Goal: Navigation & Orientation: Find specific page/section

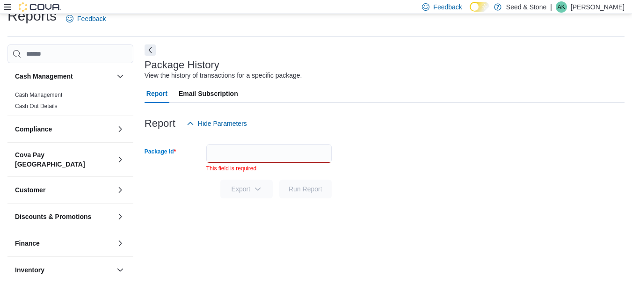
scroll to position [234, 0]
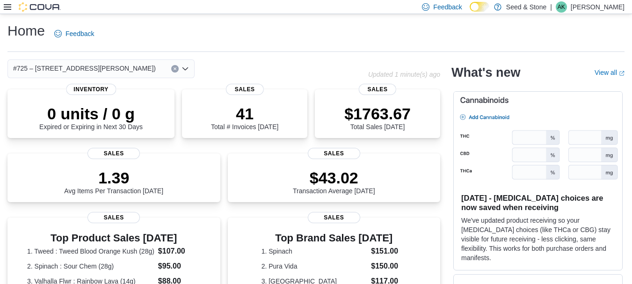
click at [8, 10] on icon at bounding box center [7, 6] width 7 height 7
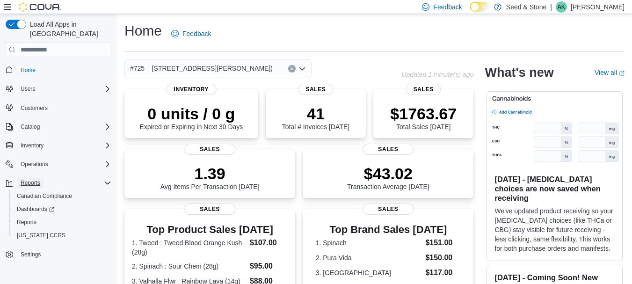
click at [40, 179] on span "Reports" at bounding box center [31, 182] width 20 height 7
click at [44, 142] on span "Inventory" at bounding box center [32, 145] width 23 height 7
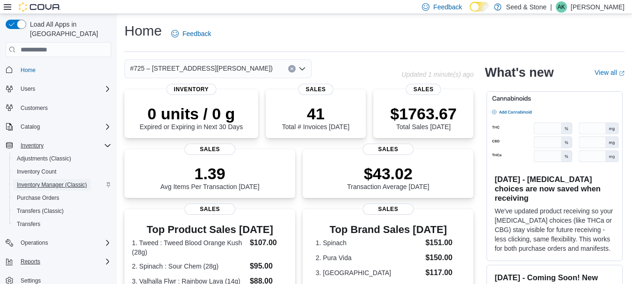
click at [46, 181] on span "Inventory Manager (Classic)" at bounding box center [52, 184] width 70 height 7
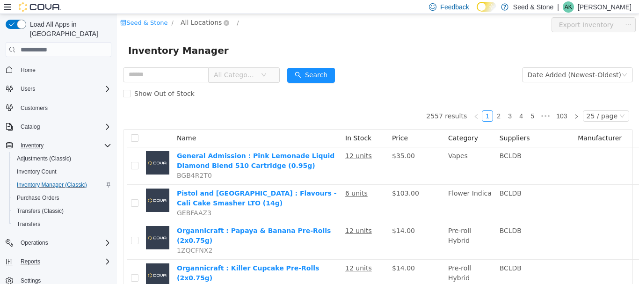
click at [194, 24] on span "All Locations" at bounding box center [201, 22] width 41 height 10
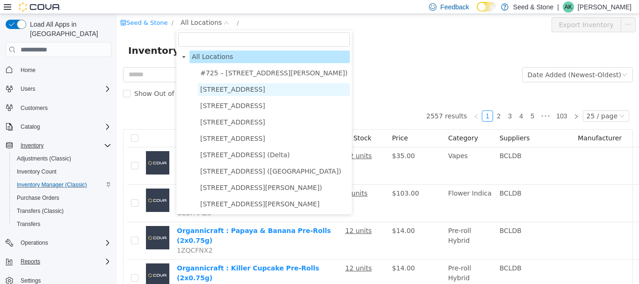
click at [235, 89] on span "[STREET_ADDRESS]" at bounding box center [232, 89] width 65 height 7
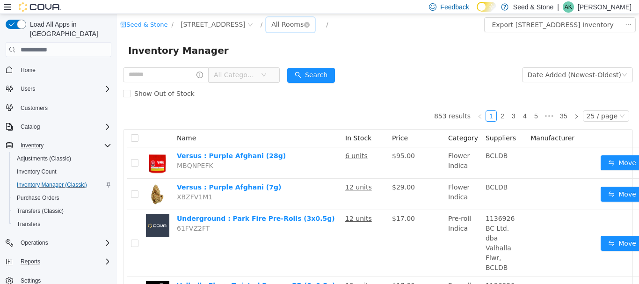
click at [275, 25] on div "All Rooms" at bounding box center [288, 24] width 32 height 14
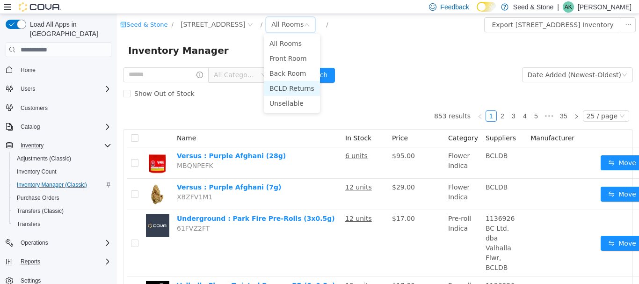
click at [287, 90] on li "BCLD Returns" at bounding box center [292, 88] width 56 height 15
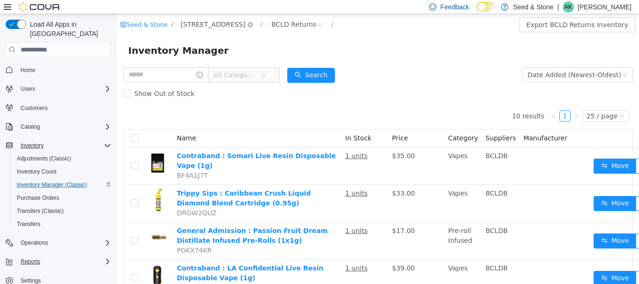
click at [209, 26] on span "[STREET_ADDRESS]" at bounding box center [213, 24] width 65 height 10
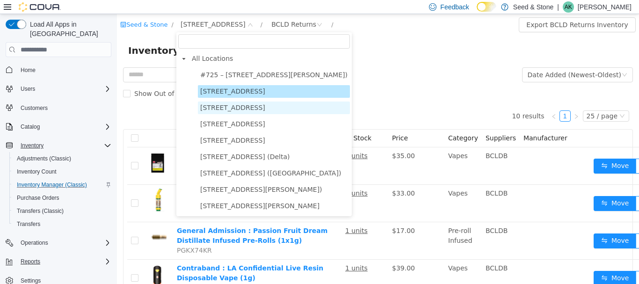
click at [226, 109] on span "[STREET_ADDRESS]" at bounding box center [232, 107] width 65 height 7
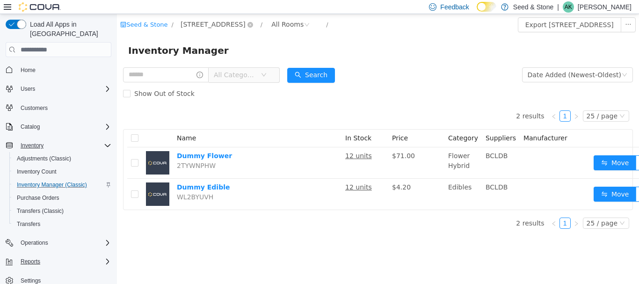
click at [211, 27] on span "[STREET_ADDRESS]" at bounding box center [213, 24] width 65 height 10
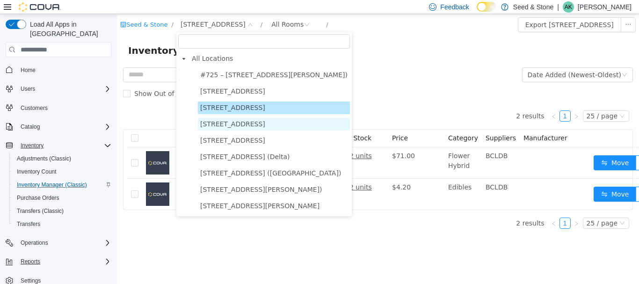
click at [238, 128] on span "[STREET_ADDRESS]" at bounding box center [232, 123] width 65 height 7
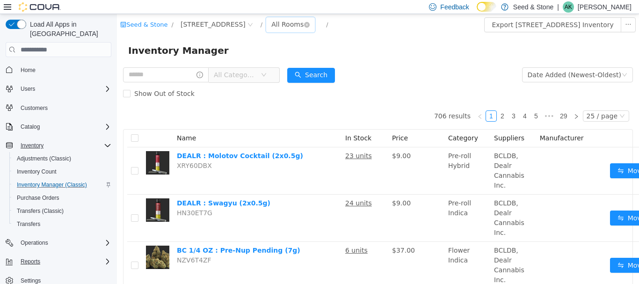
click at [304, 23] on div "All Rooms" at bounding box center [288, 24] width 32 height 14
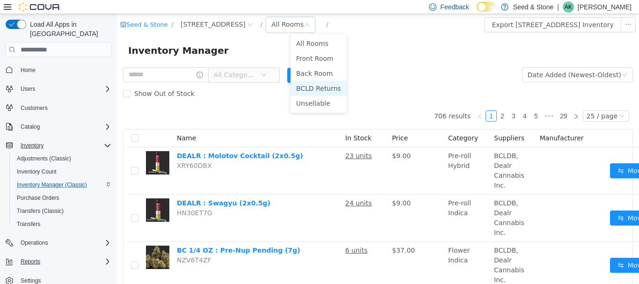
click at [324, 89] on li "BCLD Returns" at bounding box center [319, 88] width 56 height 15
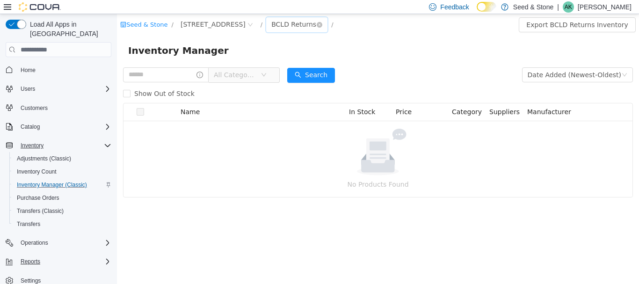
click at [316, 26] on div "BCLD Returns" at bounding box center [294, 24] width 45 height 14
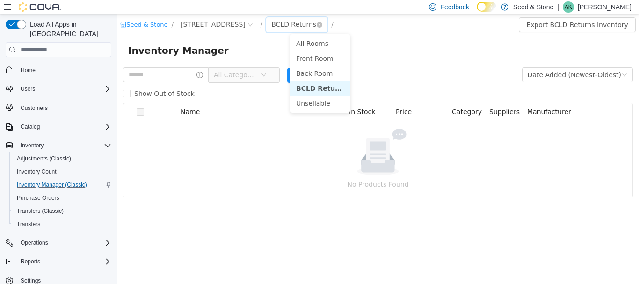
click at [316, 26] on div "BCLD Returns" at bounding box center [294, 24] width 45 height 14
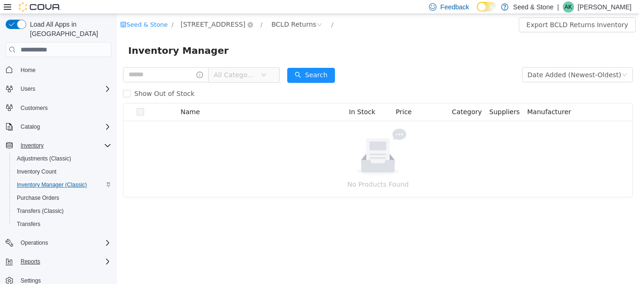
click at [233, 21] on span "[STREET_ADDRESS]" at bounding box center [213, 24] width 65 height 10
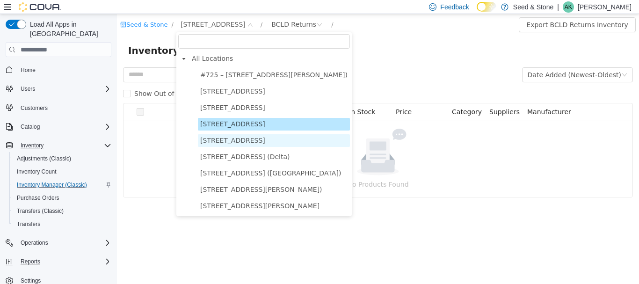
click at [232, 135] on span "[STREET_ADDRESS]" at bounding box center [274, 140] width 152 height 13
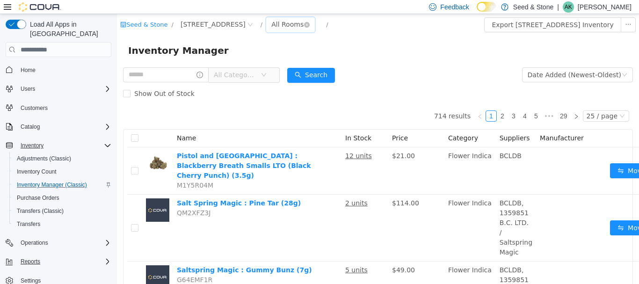
click at [304, 25] on div "All Rooms" at bounding box center [288, 24] width 32 height 14
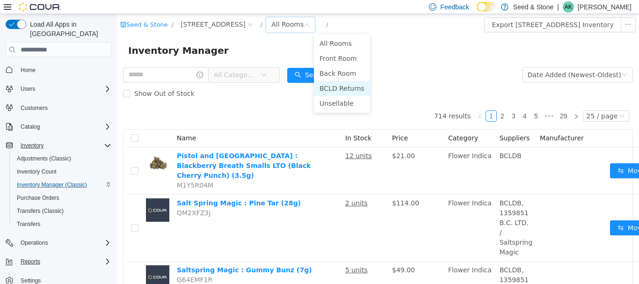
click at [346, 88] on li "BCLD Returns" at bounding box center [342, 88] width 56 height 15
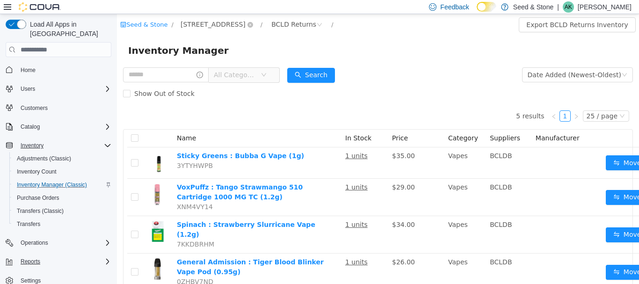
click at [246, 26] on span "[STREET_ADDRESS]" at bounding box center [213, 24] width 65 height 10
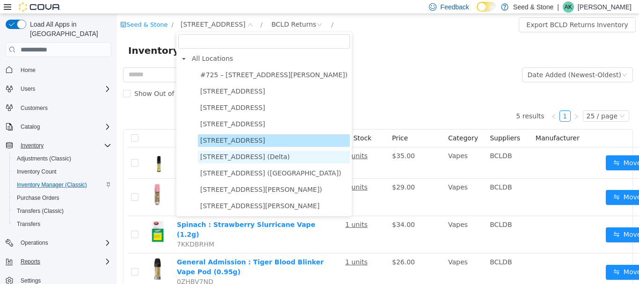
click at [218, 160] on span "[STREET_ADDRESS] (Delta)" at bounding box center [245, 156] width 90 height 7
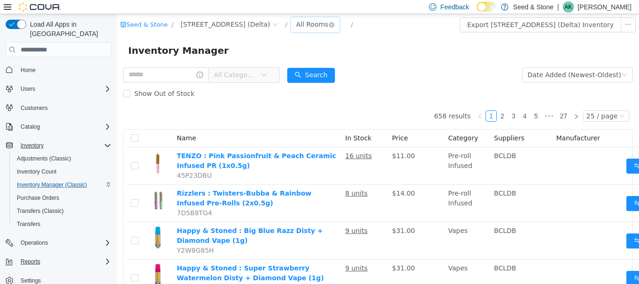
click at [299, 24] on div "All Rooms" at bounding box center [312, 24] width 32 height 14
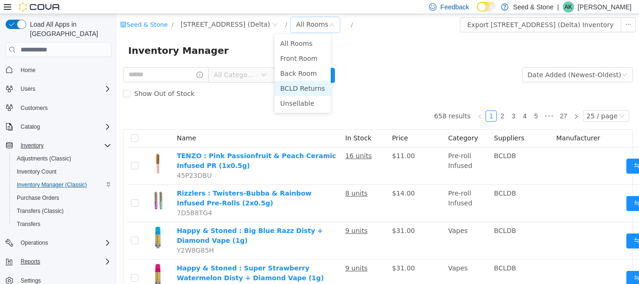
click at [299, 87] on li "BCLD Returns" at bounding box center [303, 88] width 56 height 15
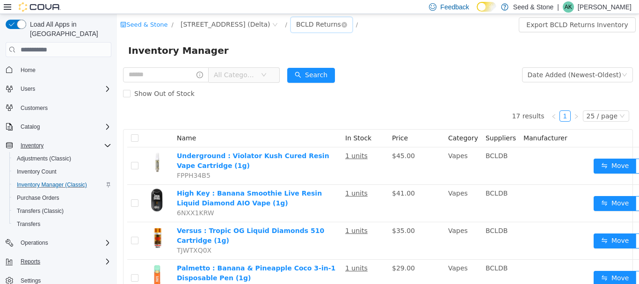
click at [296, 25] on div "BCLD Returns" at bounding box center [318, 24] width 45 height 14
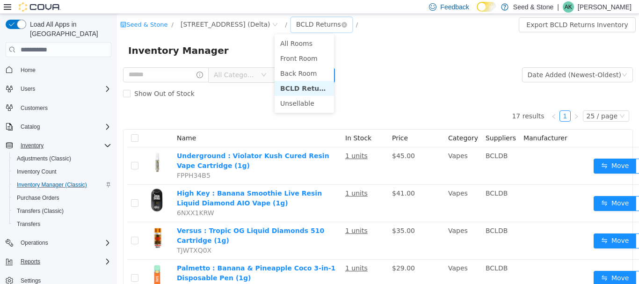
click at [296, 25] on div "BCLD Returns" at bounding box center [318, 24] width 45 height 14
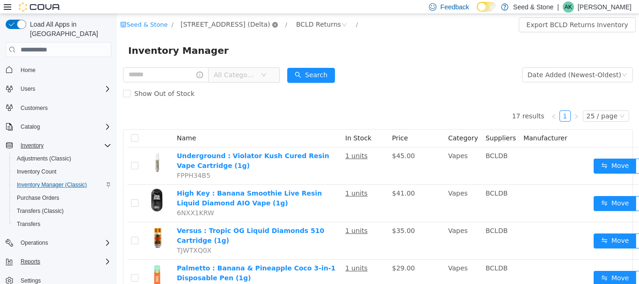
click at [272, 26] on icon "icon: close-circle" at bounding box center [275, 25] width 6 height 6
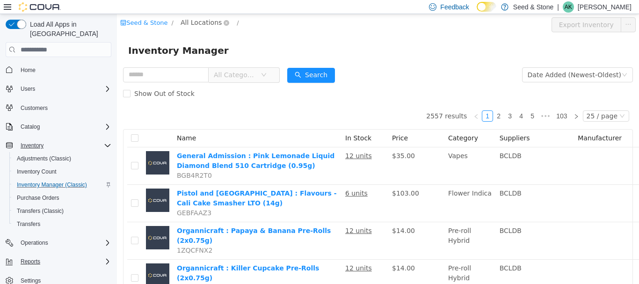
click at [202, 22] on span "All Locations" at bounding box center [201, 22] width 41 height 10
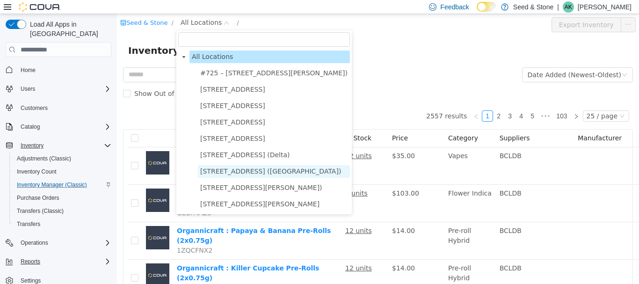
click at [264, 172] on span "[STREET_ADDRESS] ([GEOGRAPHIC_DATA])" at bounding box center [270, 171] width 141 height 7
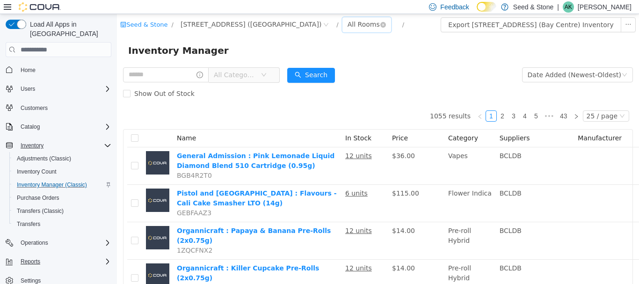
click at [348, 24] on div "All Rooms" at bounding box center [364, 24] width 32 height 14
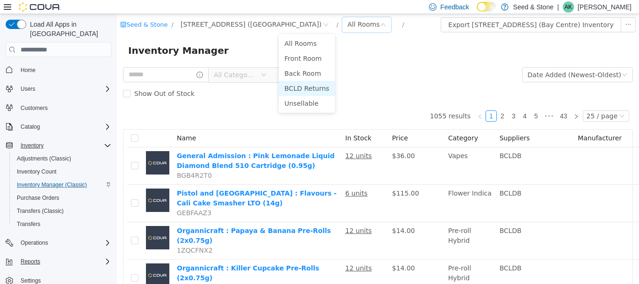
click at [317, 93] on li "BCLD Returns" at bounding box center [307, 88] width 56 height 15
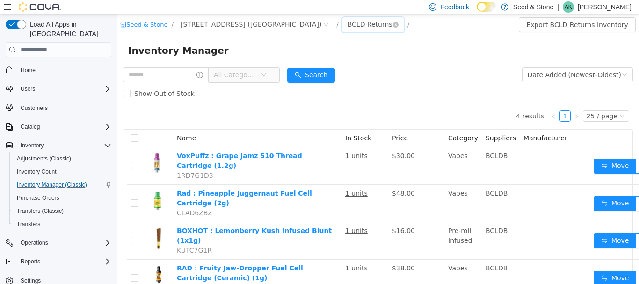
click at [348, 23] on div "BCLD Returns" at bounding box center [370, 24] width 45 height 14
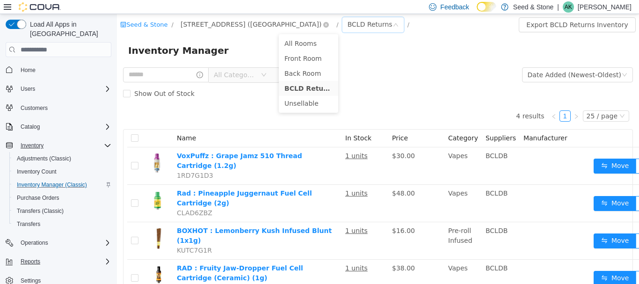
click at [225, 23] on span "[STREET_ADDRESS] ([GEOGRAPHIC_DATA])" at bounding box center [251, 24] width 141 height 10
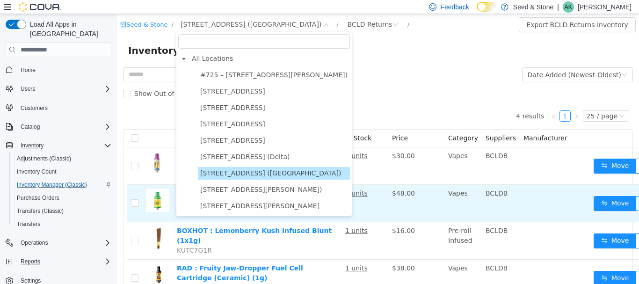
click at [229, 192] on span "[STREET_ADDRESS][PERSON_NAME])" at bounding box center [261, 189] width 122 height 7
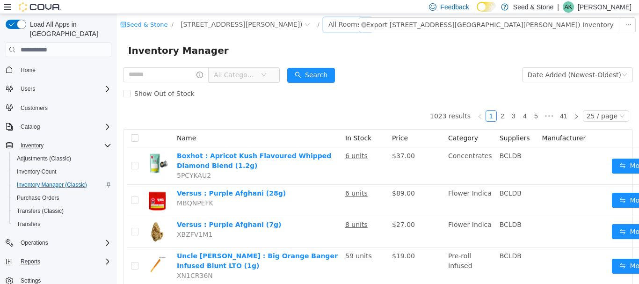
click at [334, 20] on div "All Rooms" at bounding box center [345, 24] width 32 height 14
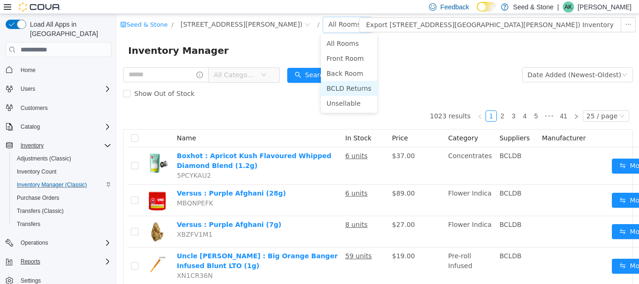
click at [342, 91] on li "BCLD Returns" at bounding box center [349, 88] width 56 height 15
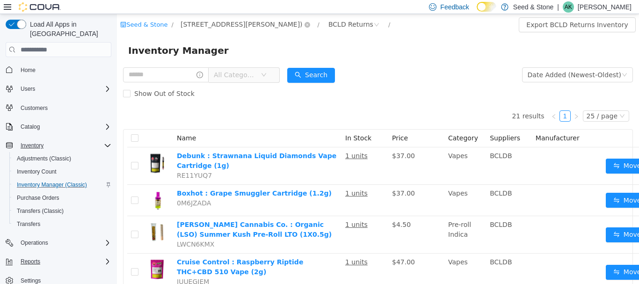
click at [215, 21] on span "[STREET_ADDRESS][PERSON_NAME])" at bounding box center [242, 24] width 122 height 10
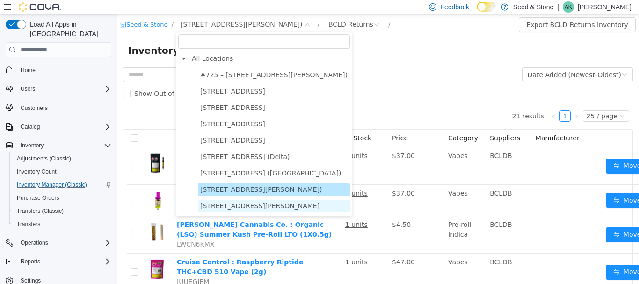
click at [224, 203] on span "[STREET_ADDRESS][PERSON_NAME]" at bounding box center [259, 205] width 119 height 7
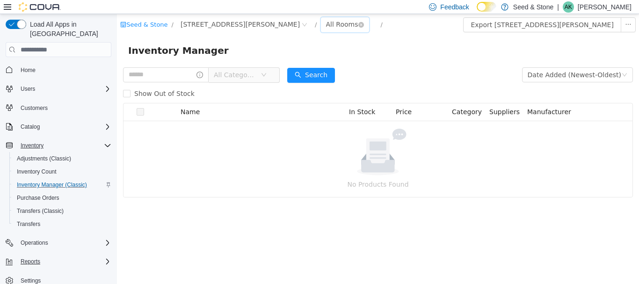
click at [326, 28] on div "All Rooms" at bounding box center [342, 24] width 32 height 14
click at [196, 29] on span "[STREET_ADDRESS][PERSON_NAME]" at bounding box center [240, 24] width 119 height 10
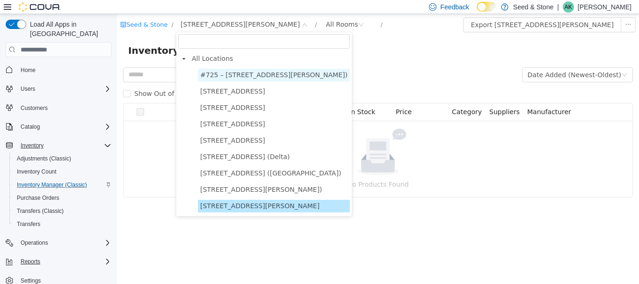
click at [209, 75] on span "#725 – [STREET_ADDRESS][PERSON_NAME])" at bounding box center [273, 74] width 147 height 7
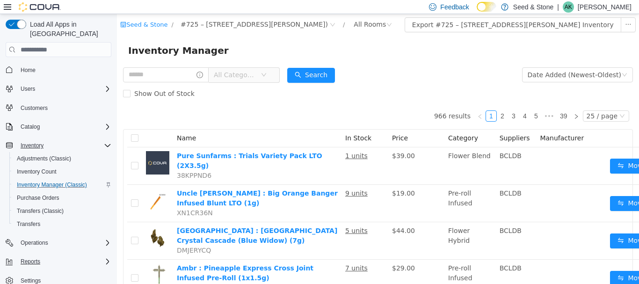
click at [406, 60] on div "Inventory Manager" at bounding box center [378, 51] width 522 height 30
click at [352, 16] on div "Seed & Stone / #725 – [STREET_ADDRESS][PERSON_NAME] / All Rooms / Export #725 –…" at bounding box center [378, 25] width 522 height 22
click at [354, 22] on div "All Rooms" at bounding box center [370, 24] width 32 height 14
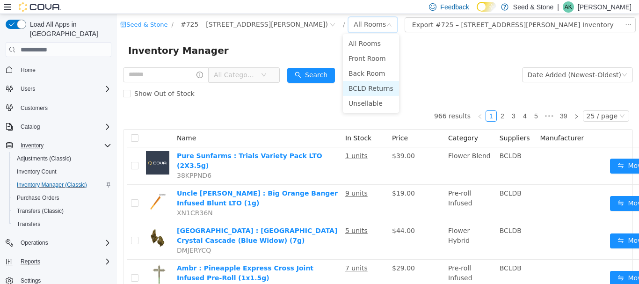
click at [371, 81] on li "BCLD Returns" at bounding box center [371, 88] width 56 height 15
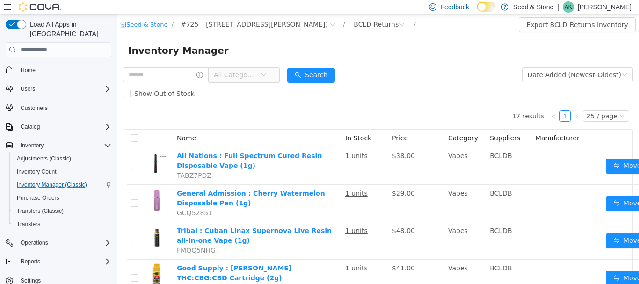
click at [463, 85] on div "Show Out of Stock" at bounding box center [378, 93] width 510 height 19
click at [415, 80] on form "All Categories Date Added (Newest-Oldest) Search Show Out of Stock" at bounding box center [378, 84] width 510 height 37
